Goal: Transaction & Acquisition: Purchase product/service

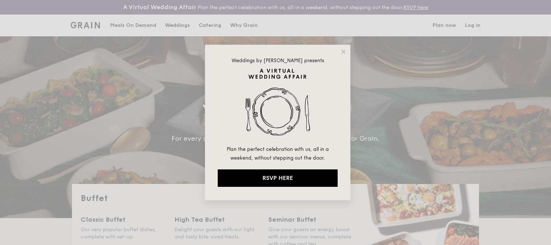
select select
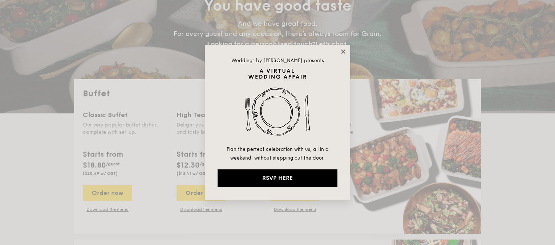
click at [345, 49] on icon at bounding box center [343, 51] width 7 height 7
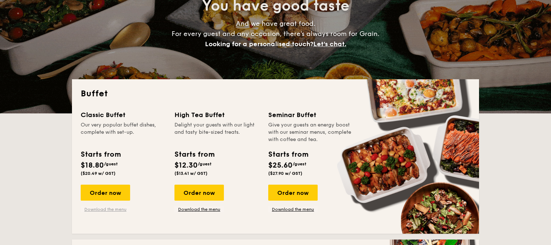
click at [104, 207] on link "Download the menu" at bounding box center [105, 209] width 49 height 6
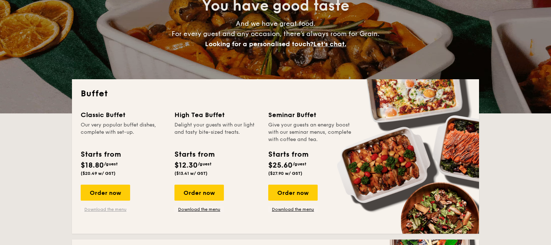
click at [105, 209] on link "Download the menu" at bounding box center [105, 209] width 49 height 6
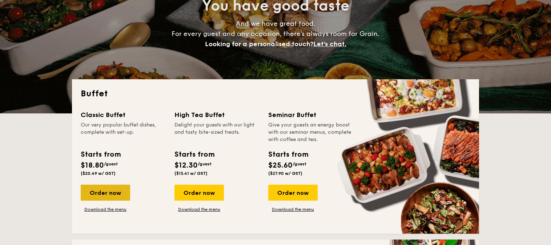
click at [109, 189] on div "Order now" at bounding box center [105, 193] width 49 height 16
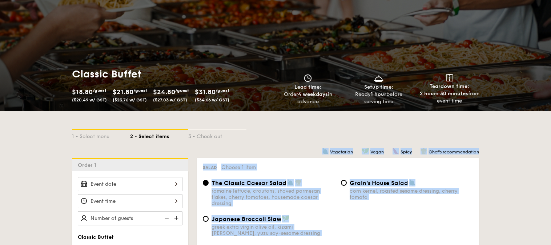
scroll to position [70, 0]
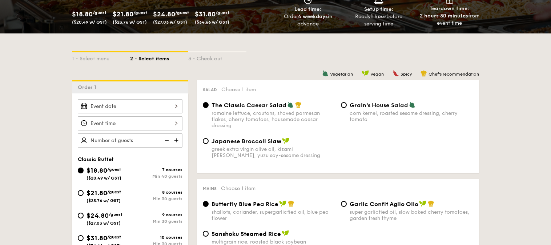
scroll to position [174, 0]
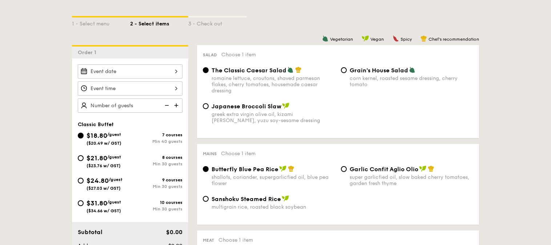
click at [96, 202] on span "$31.80" at bounding box center [96, 203] width 21 height 8
click at [84, 202] on input "$31.80 /guest ($34.66 w/ GST) 10 courses Min 30 guests" at bounding box center [81, 203] width 6 height 6
radio input "true"
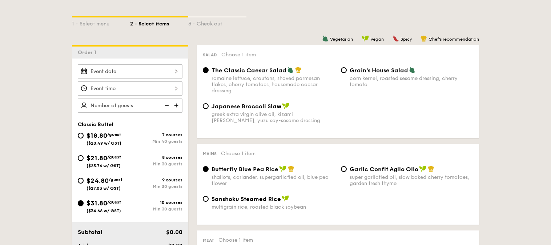
radio input "true"
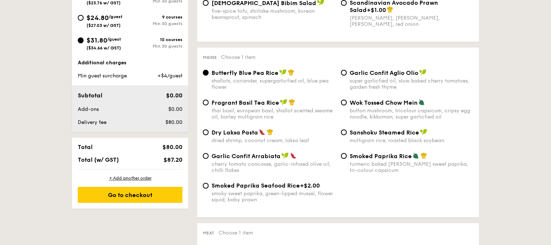
scroll to position [349, 0]
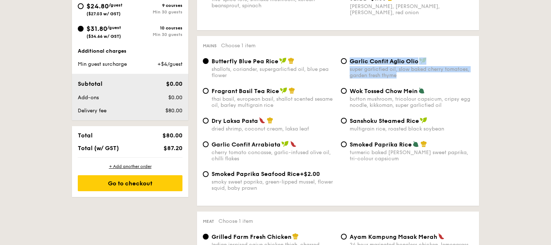
drag, startPoint x: 410, startPoint y: 77, endPoint x: 350, endPoint y: 63, distance: 61.3
click at [350, 63] on div "Garlic Confit Aglio Olio super garlicfied oil, slow baked cherry tomatoes, gard…" at bounding box center [412, 67] width 124 height 21
copy div "Garlic Confit Aglio Olio super garlicfied oil, slow baked cherry tomatoes, gard…"
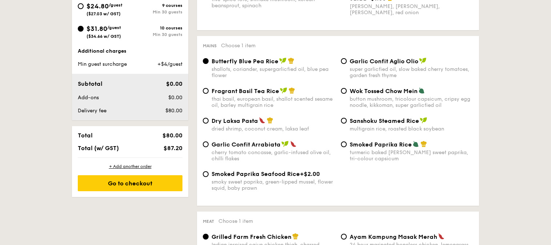
click at [363, 67] on div "Garlic Confit Aglio Olio super garlicfied oil, slow baked cherry tomatoes, gard…" at bounding box center [412, 67] width 124 height 21
click at [347, 64] on input "Garlic Confit Aglio Olio super garlicfied oil, slow baked cherry tomatoes, gard…" at bounding box center [344, 61] width 6 height 6
radio input "true"
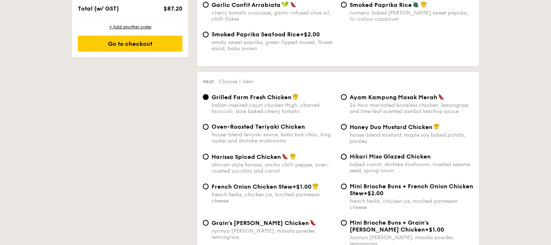
scroll to position [523, 0]
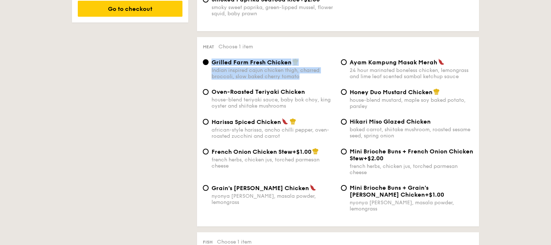
drag, startPoint x: 304, startPoint y: 79, endPoint x: 212, endPoint y: 67, distance: 92.4
click at [212, 67] on div "Grilled Farm Fresh Chicken Indian inspired cajun chicken thigh, charred broccol…" at bounding box center [274, 69] width 124 height 21
copy div "Grilled Farm Fresh Chicken Indian inspired cajun chicken thigh, charred broccol…"
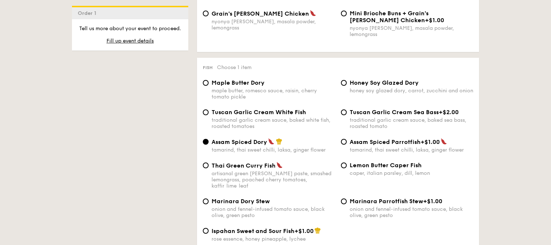
scroll to position [733, 0]
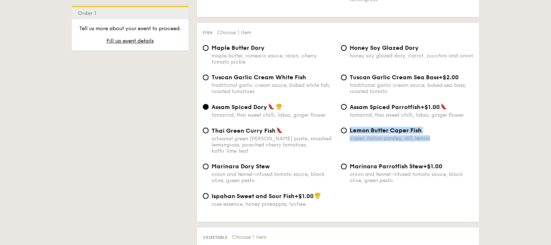
drag, startPoint x: 433, startPoint y: 142, endPoint x: 348, endPoint y: 130, distance: 86.2
click at [348, 130] on div "Lemon Butter Caper Fish caper, italian parsley, dill, lemon" at bounding box center [407, 134] width 138 height 15
copy div "Lemon Butter Caper Fish caper, italian parsley, dill, lemon"
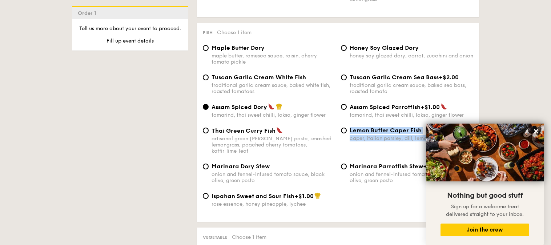
click at [362, 138] on div "caper, italian parsley, dill, lemon" at bounding box center [412, 138] width 124 height 6
click at [347, 133] on input "Lemon Butter Caper Fish caper, italian parsley, dill, lemon" at bounding box center [344, 131] width 6 height 6
radio input "true"
click at [540, 128] on button at bounding box center [536, 131] width 12 height 12
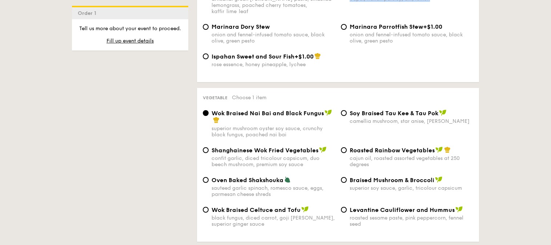
scroll to position [907, 0]
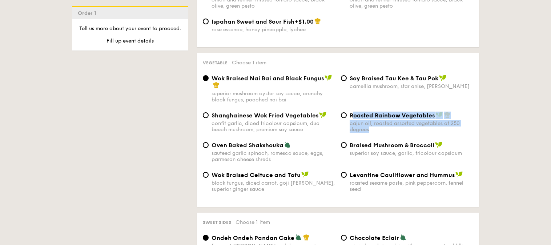
drag, startPoint x: 368, startPoint y: 128, endPoint x: 352, endPoint y: 114, distance: 21.9
click at [352, 114] on div "Roasted Rainbow Vegetables cajun oil, roasted assorted vegetables at 250 degrees" at bounding box center [412, 122] width 124 height 21
copy div "Roasted Rainbow Vegetables cajun oil, roasted assorted vegetables at 250 degrees"
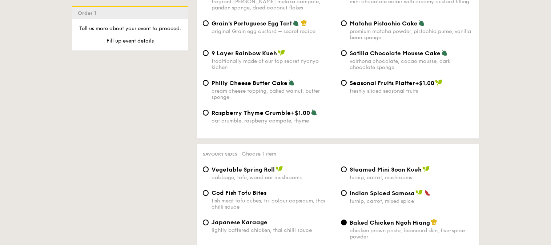
scroll to position [1116, 0]
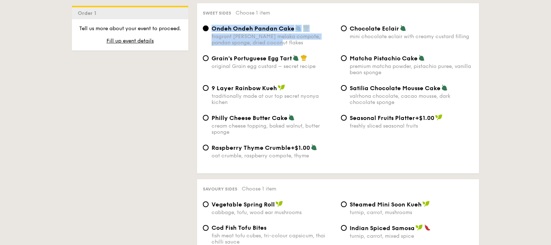
drag, startPoint x: 271, startPoint y: 41, endPoint x: 213, endPoint y: 25, distance: 60.0
click at [213, 25] on div "Ondeh Ondeh Pandan Cake fragrant [PERSON_NAME] melaka compote, pandan sponge, d…" at bounding box center [274, 35] width 124 height 21
copy div "Ondeh Ondeh Pandan Cake fragrant [PERSON_NAME] melaka compote, pandan sponge, d…"
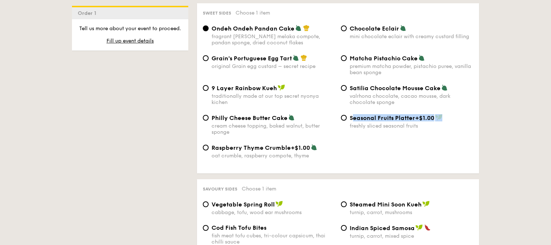
drag, startPoint x: 426, startPoint y: 122, endPoint x: 353, endPoint y: 118, distance: 72.8
click at [353, 118] on div "Seasonal Fruits Platter +$1.00 freshly sliced seasonal fruits" at bounding box center [412, 121] width 124 height 15
drag, startPoint x: 420, startPoint y: 128, endPoint x: 345, endPoint y: 118, distance: 75.8
click at [345, 122] on label "Seasonal Fruits Platter +$1.00 freshly sliced seasonal fruits" at bounding box center [407, 125] width 132 height 7
copy label "Seasonal Fruits Platter +$1.00 freshly sliced seasonal fruits"
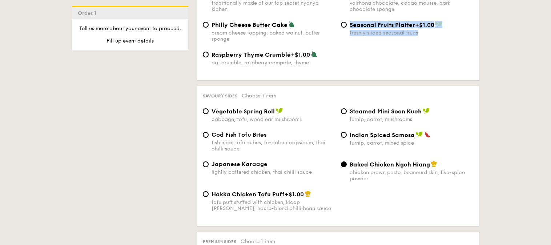
scroll to position [1221, 0]
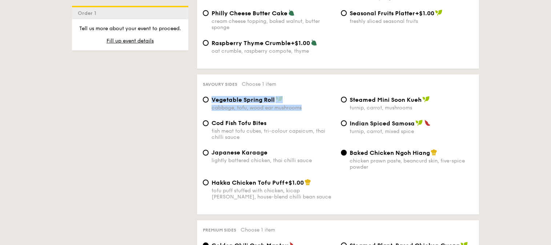
drag, startPoint x: 306, startPoint y: 109, endPoint x: 212, endPoint y: 100, distance: 93.9
click at [212, 100] on div "Vegetable Spring Roll cabbage, tofu, wood ear mushrooms" at bounding box center [274, 103] width 124 height 15
copy div "Vegetable Spring Roll cabbage, tofu, wood ear mushrooms"
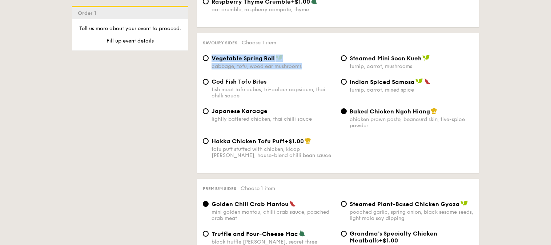
scroll to position [1361, 0]
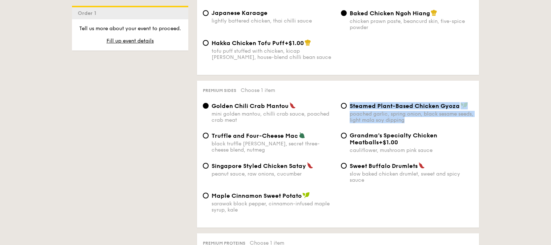
drag, startPoint x: 429, startPoint y: 125, endPoint x: 349, endPoint y: 106, distance: 82.4
click at [349, 106] on div "Steamed Plant-Based Chicken Gyoza poached garlic, spring onion, black sesame se…" at bounding box center [407, 112] width 138 height 21
copy div "Steamed Plant-Based Chicken Gyoza poached garlic, spring onion, black sesame se…"
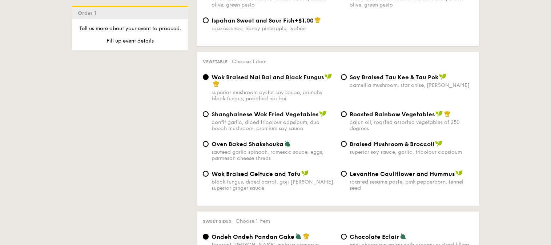
scroll to position [907, 0]
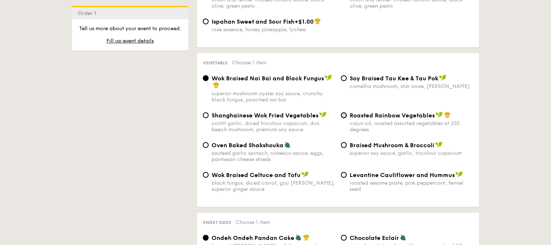
click at [345, 112] on input "Roasted Rainbow Vegetables cajun oil, roasted assorted vegetables at 250 degrees" at bounding box center [344, 115] width 6 height 6
radio input "true"
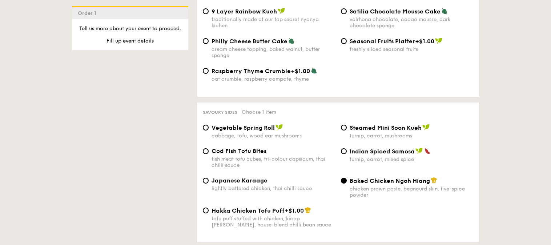
scroll to position [1221, 0]
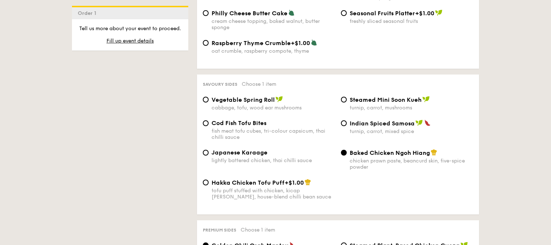
click at [259, 109] on div "cabbage, tofu, wood ear mushrooms" at bounding box center [274, 108] width 124 height 6
click at [209, 102] on input "Vegetable Spring Roll cabbage, tofu, wood ear mushrooms" at bounding box center [206, 100] width 6 height 6
radio input "true"
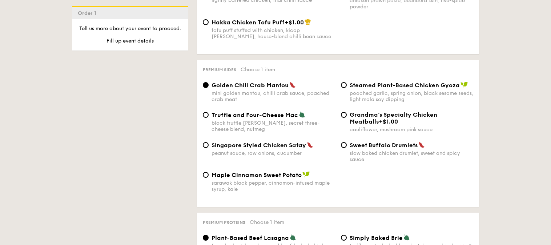
scroll to position [1430, 0]
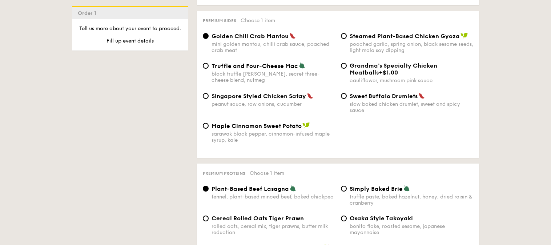
click at [381, 43] on div "Steamed Plant-Based Chicken Gyoza poached garlic, spring onion, black sesame se…" at bounding box center [412, 42] width 124 height 21
click at [347, 39] on input "Steamed Plant-Based Chicken Gyoza poached garlic, spring onion, black sesame se…" at bounding box center [344, 36] width 6 height 6
radio input "true"
click at [270, 45] on div "mini golden mantou, chilli crab sauce, poached crab meat" at bounding box center [274, 47] width 124 height 12
click at [209, 39] on input "Golden Chili Crab Mantou mini golden mantou, chilli crab sauce, poached crab me…" at bounding box center [206, 36] width 6 height 6
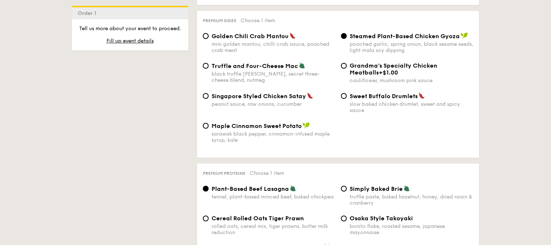
radio input "true"
click at [392, 35] on span "Steamed Plant-Based Chicken Gyoza" at bounding box center [405, 36] width 110 height 7
click at [347, 35] on input "Steamed Plant-Based Chicken Gyoza poached garlic, spring onion, black sesame se…" at bounding box center [344, 36] width 6 height 6
radio input "true"
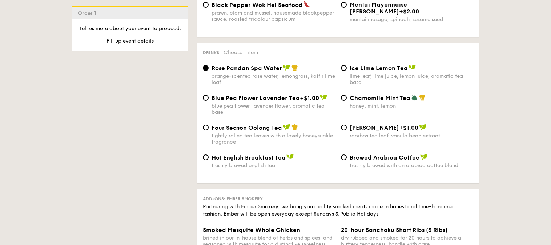
scroll to position [1675, 0]
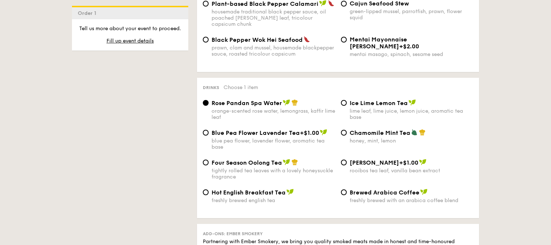
click at [251, 160] on span "Four Season Oolong Tea" at bounding box center [247, 162] width 71 height 7
click at [209, 160] on input "Four Season Oolong Tea tightly rolled tea leaves with a lovely honeysuckle frag…" at bounding box center [206, 163] width 6 height 6
radio input "true"
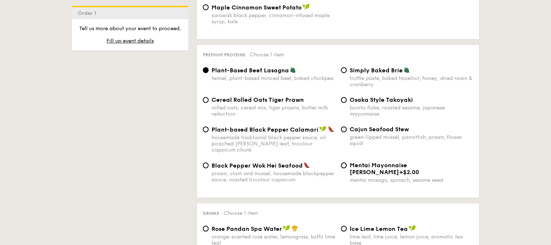
scroll to position [1535, 0]
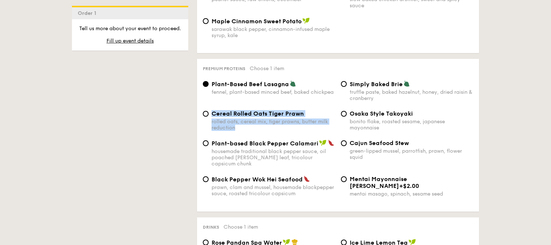
drag, startPoint x: 243, startPoint y: 133, endPoint x: 212, endPoint y: 118, distance: 34.1
click at [212, 118] on div "Cereal Rolled Oats Tiger Prawn rolled oats, cereal mix, tiger prawns, butter mi…" at bounding box center [274, 120] width 124 height 21
copy div "Cereal Rolled Oats Tiger Prawn rolled oats, cereal mix, tiger prawns, butter mi…"
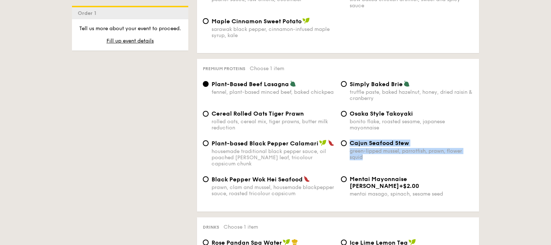
drag, startPoint x: 384, startPoint y: 162, endPoint x: 348, endPoint y: 150, distance: 37.6
click at [348, 150] on div "Cajun Seafood Stew green-lipped mussel, parrotfish, prawn, flower squid" at bounding box center [407, 150] width 138 height 21
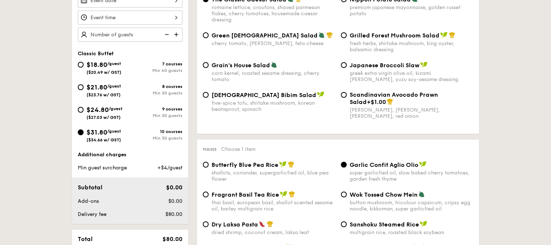
scroll to position [279, 0]
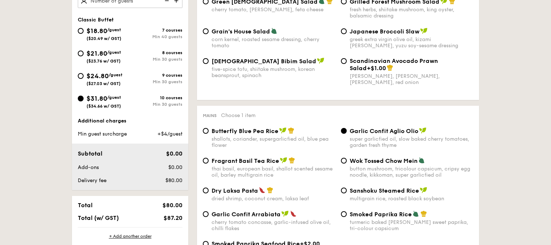
click at [113, 77] on div "$24.80 /guest ($27.03 w/ GST)" at bounding box center [104, 78] width 36 height 15
click at [84, 77] on input "$24.80 /guest ($27.03 w/ GST) 9 courses Min 30 guests" at bounding box center [81, 76] width 6 height 6
radio input "true"
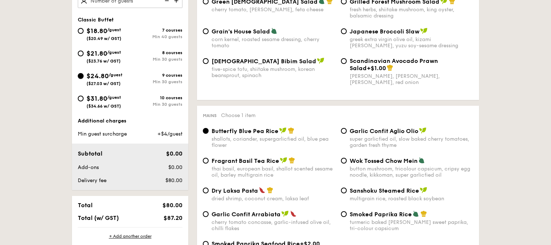
radio input "true"
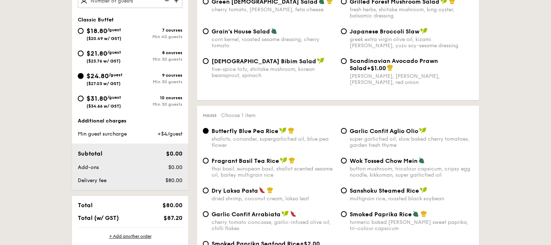
radio input "true"
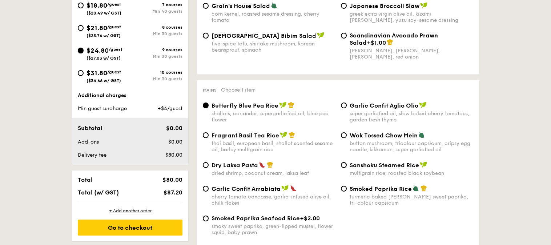
scroll to position [314, 0]
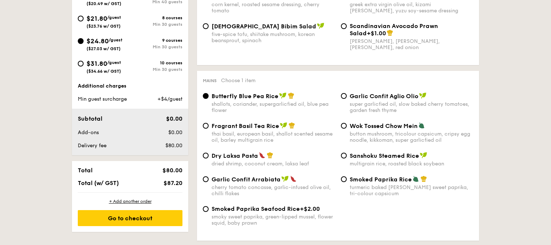
click at [408, 102] on div "Garlic Confit Aglio Olio super garlicfied oil, slow baked cherry tomatoes, gard…" at bounding box center [412, 102] width 124 height 21
click at [347, 99] on input "Garlic Confit Aglio Olio super garlicfied oil, slow baked cherry tomatoes, gard…" at bounding box center [344, 96] width 6 height 6
radio input "true"
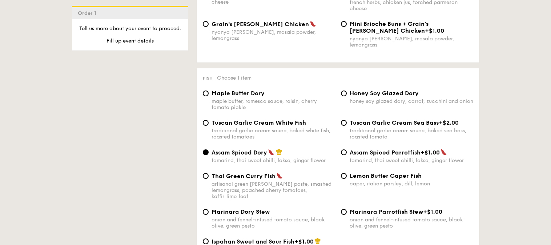
scroll to position [698, 0]
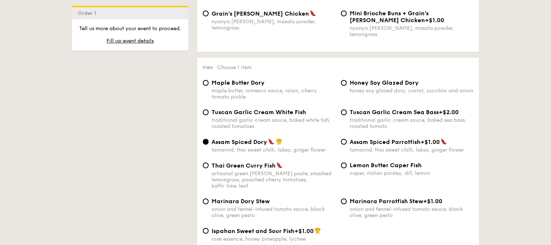
click at [379, 170] on div "Lemon Butter Caper Fish caper, italian parsley, dill, lemon" at bounding box center [412, 169] width 124 height 15
click at [347, 168] on input "Lemon Butter Caper Fish caper, italian parsley, dill, lemon" at bounding box center [344, 165] width 6 height 6
radio input "true"
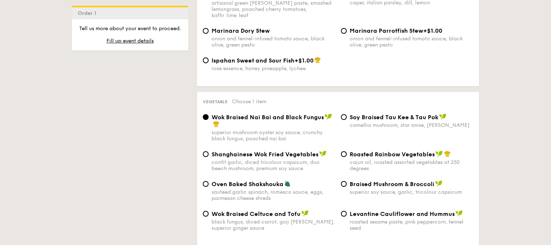
scroll to position [907, 0]
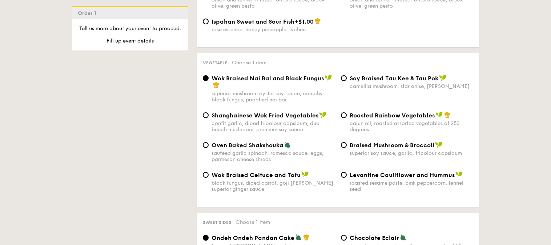
click at [378, 124] on div "cajun oil, roasted assorted vegetables at 250 degrees" at bounding box center [412, 126] width 124 height 12
click at [347, 118] on input "Roasted Rainbow Vegetables cajun oil, roasted assorted vegetables at 250 degrees" at bounding box center [344, 115] width 6 height 6
radio input "true"
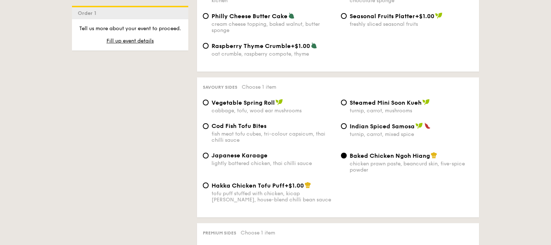
scroll to position [1256, 0]
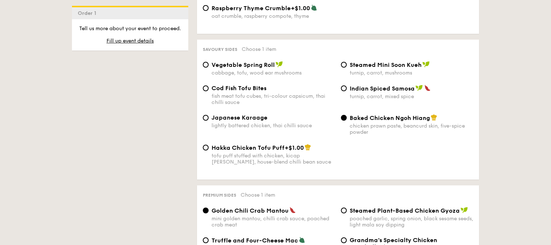
click at [253, 71] on div "cabbage, tofu, wood ear mushrooms" at bounding box center [274, 73] width 124 height 6
click at [209, 68] on input "Vegetable Spring Roll cabbage, tofu, wood ear mushrooms" at bounding box center [206, 65] width 6 height 6
radio input "true"
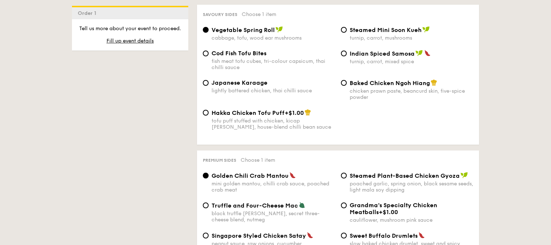
click at [259, 88] on div "Japanese Karaage lightly battered chicken, thai chilli sauce" at bounding box center [274, 86] width 124 height 15
click at [209, 86] on input "Japanese Karaage lightly battered chicken, thai chilli sauce" at bounding box center [206, 83] width 6 height 6
radio input "true"
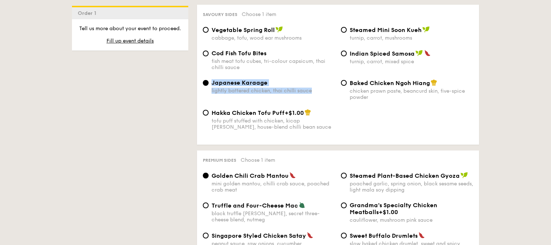
drag, startPoint x: 316, startPoint y: 93, endPoint x: 209, endPoint y: 84, distance: 107.9
click at [209, 84] on div "Japanese Karaage lightly battered chicken, thai chilli sauce" at bounding box center [269, 86] width 138 height 15
copy div "Japanese Karaage lightly battered chicken, thai chilli sauce"
click at [414, 179] on span "Steamed Plant-Based Chicken Gyoza" at bounding box center [405, 175] width 110 height 7
click at [347, 178] on input "Steamed Plant-Based Chicken Gyoza poached garlic, spring onion, black sesame se…" at bounding box center [344, 176] width 6 height 6
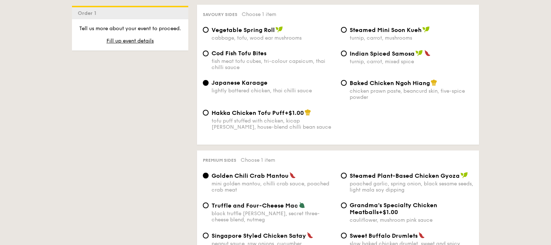
radio input "true"
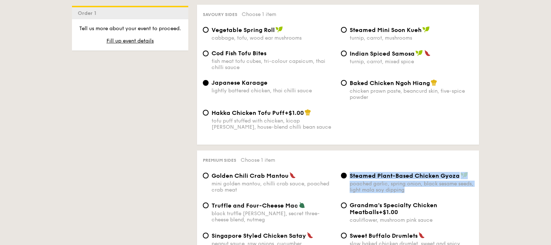
drag, startPoint x: 435, startPoint y: 193, endPoint x: 349, endPoint y: 178, distance: 87.5
click at [350, 178] on div "Steamed Plant-Based Chicken Gyoza poached garlic, spring onion, black sesame se…" at bounding box center [412, 182] width 124 height 21
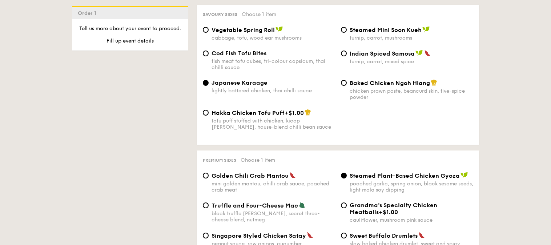
click at [238, 27] on div "Vegetable Spring Roll" at bounding box center [274, 29] width 124 height 7
click at [209, 27] on input "Vegetable Spring Roll cabbage, tofu, wood ear mushrooms" at bounding box center [206, 30] width 6 height 6
radio input "true"
click at [241, 188] on div "mini golden mantou, chilli crab sauce, poached crab meat" at bounding box center [274, 187] width 124 height 12
click at [209, 178] on input "Golden Chili Crab Mantou mini golden mantou, chilli crab sauce, poached crab me…" at bounding box center [206, 176] width 6 height 6
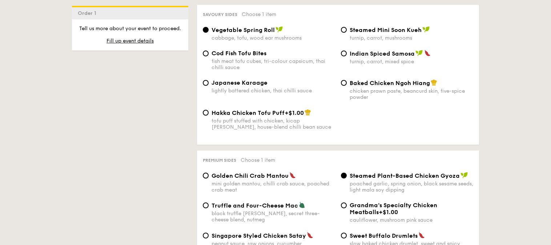
radio input "true"
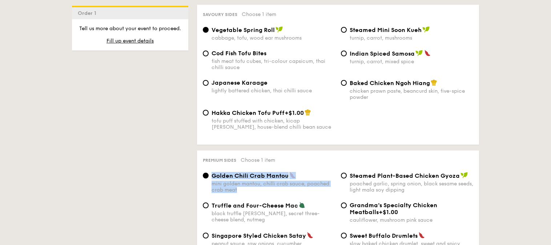
drag, startPoint x: 246, startPoint y: 192, endPoint x: 211, endPoint y: 180, distance: 36.9
click at [211, 180] on div "Golden Chili Crab Mantou mini golden mantou, chilli crab sauce, poached crab me…" at bounding box center [269, 182] width 138 height 21
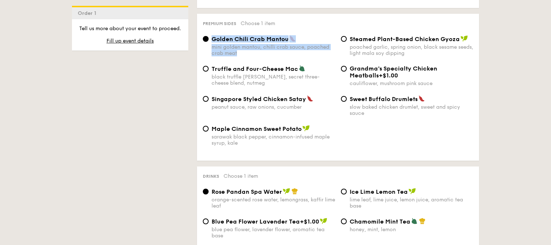
scroll to position [1465, 0]
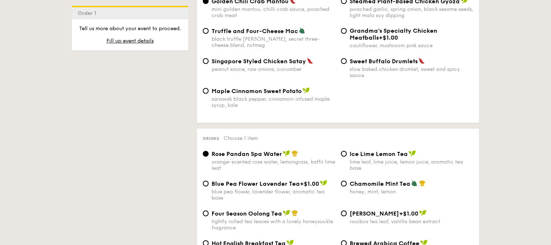
click at [272, 215] on span "Four Season Oolong Tea" at bounding box center [247, 213] width 71 height 7
click at [209, 215] on input "Four Season Oolong Tea tightly rolled tea leaves with a lovely honeysuckle frag…" at bounding box center [206, 213] width 6 height 6
radio input "true"
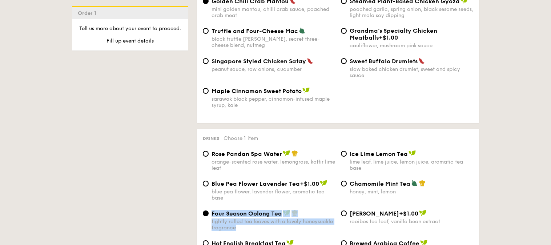
drag, startPoint x: 249, startPoint y: 230, endPoint x: 212, endPoint y: 218, distance: 39.0
click at [212, 218] on div "Four Season Oolong Tea tightly rolled tea leaves with a lovely honeysuckle frag…" at bounding box center [274, 220] width 124 height 21
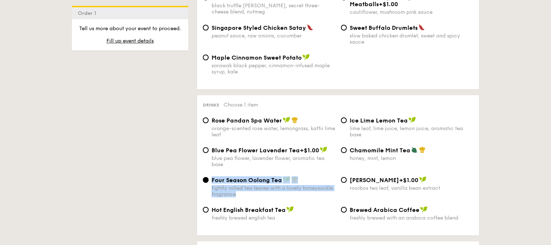
scroll to position [1535, 0]
